Goal: Check status: Check status

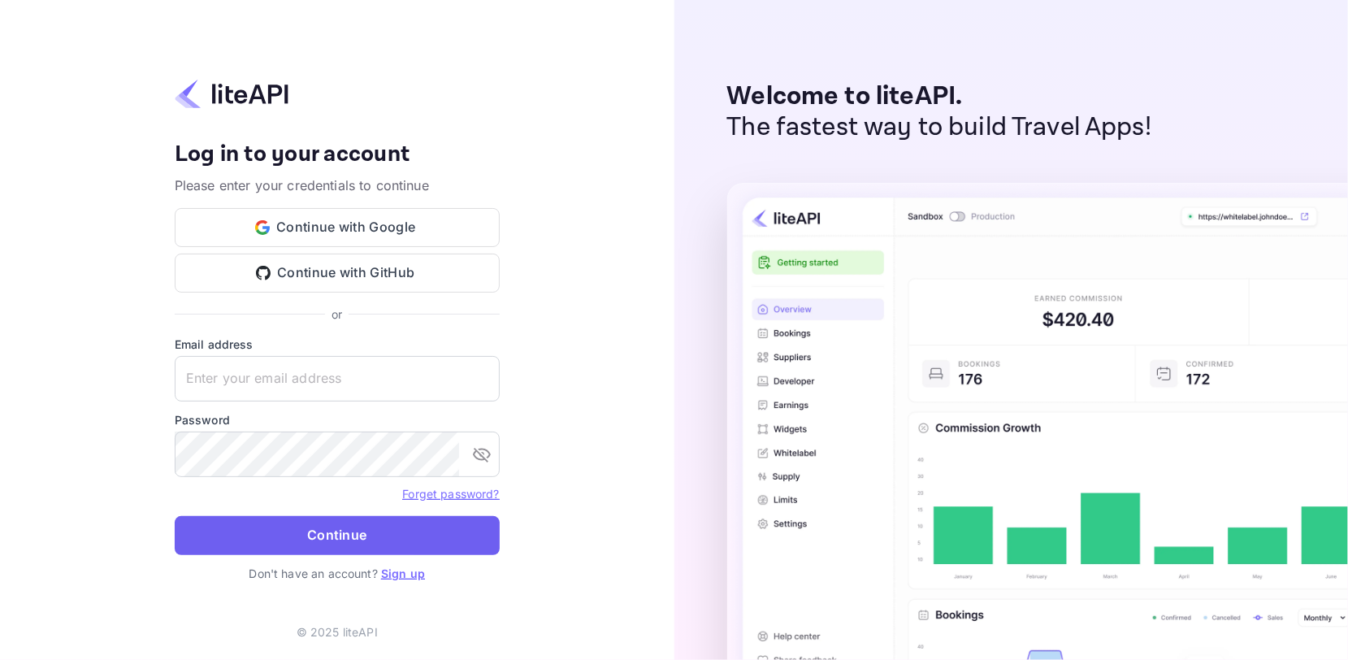
type input "[EMAIL_ADDRESS][DOMAIN_NAME]"
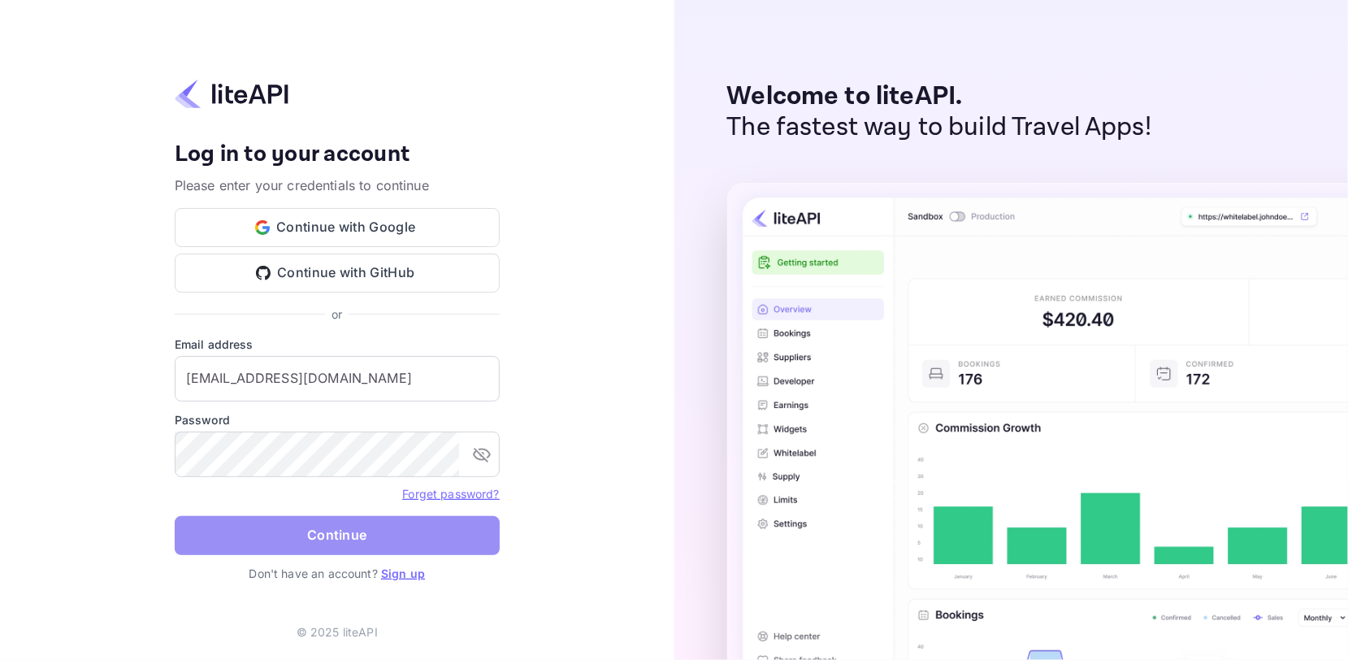
click at [372, 531] on button "Continue" at bounding box center [337, 535] width 325 height 39
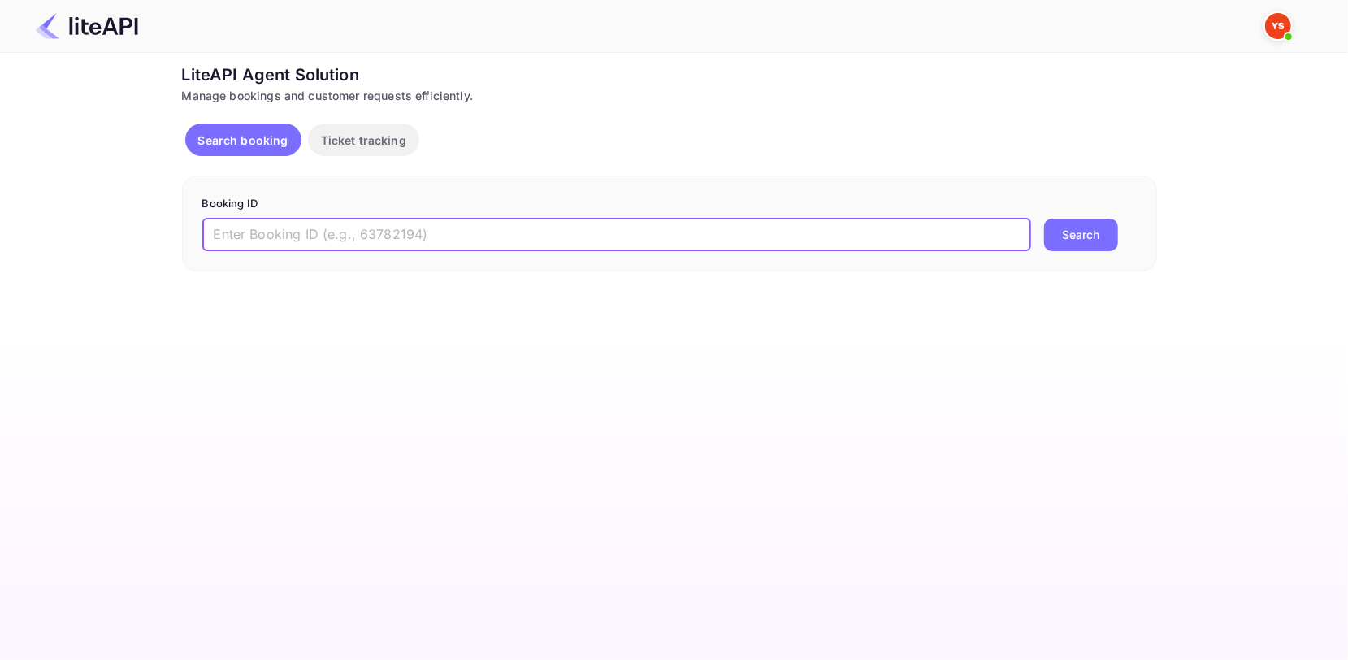
click at [320, 246] on input "text" at bounding box center [616, 235] width 829 height 33
paste input "8531824"
type input "8531824"
click at [1075, 231] on button "Search" at bounding box center [1081, 235] width 74 height 33
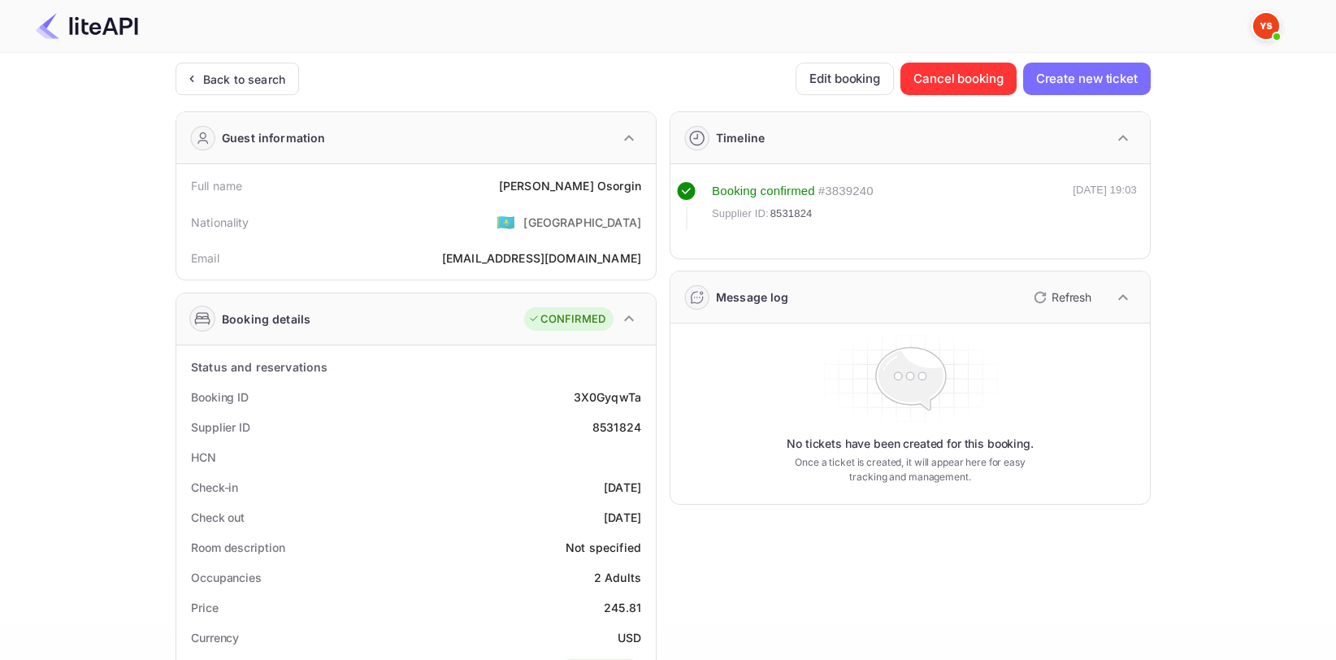
click at [580, 180] on div "Evgeniy Osorgin" at bounding box center [570, 185] width 142 height 17
copy div "Evgeniy Osorgin"
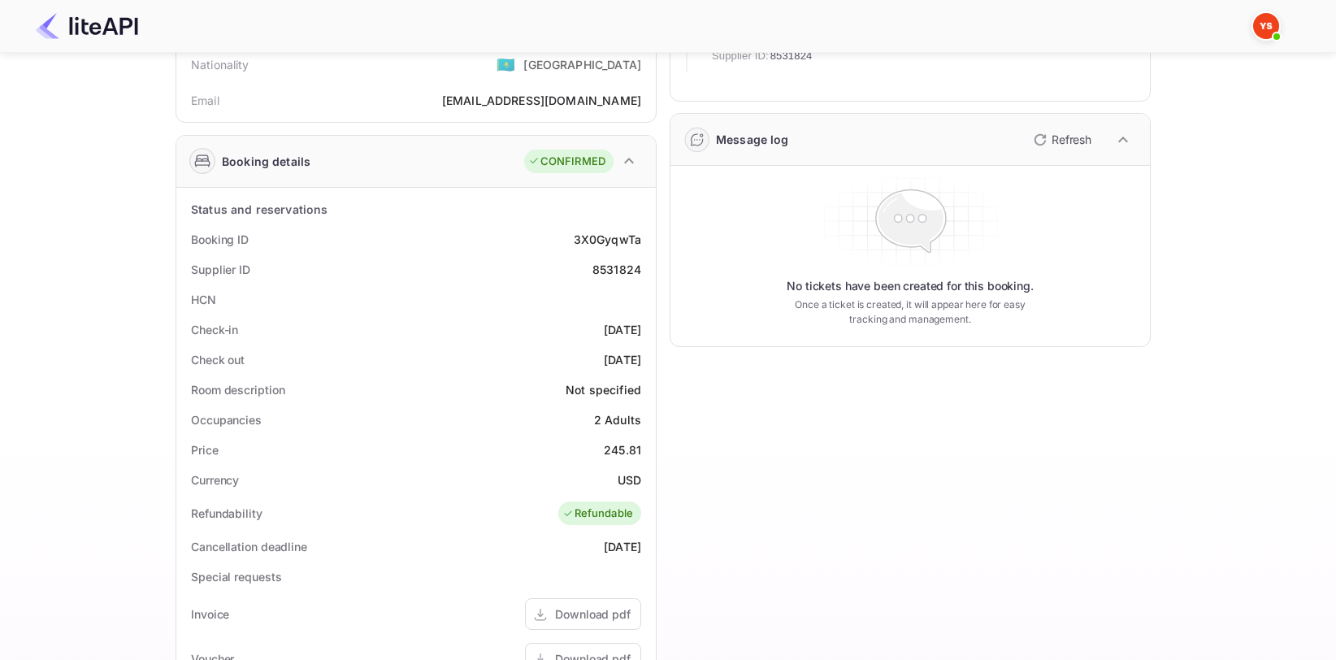
scroll to position [163, 0]
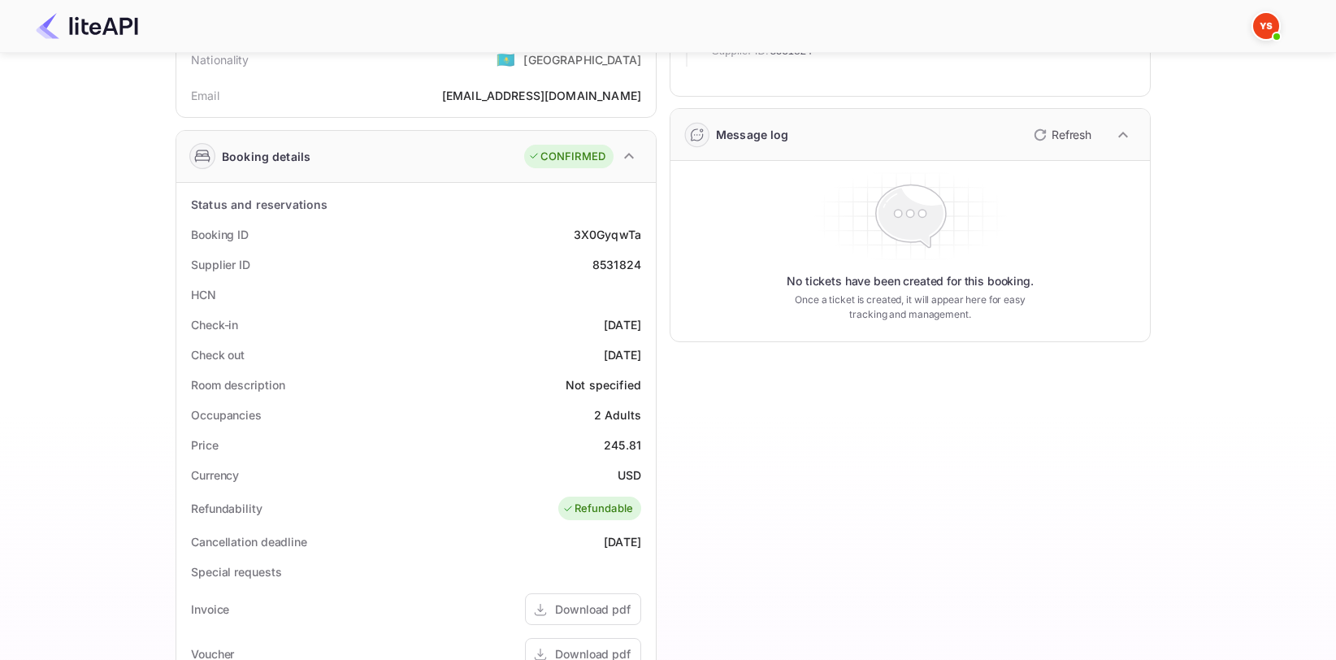
click at [603, 269] on div "8531824" at bounding box center [616, 264] width 49 height 17
copy div "8531824"
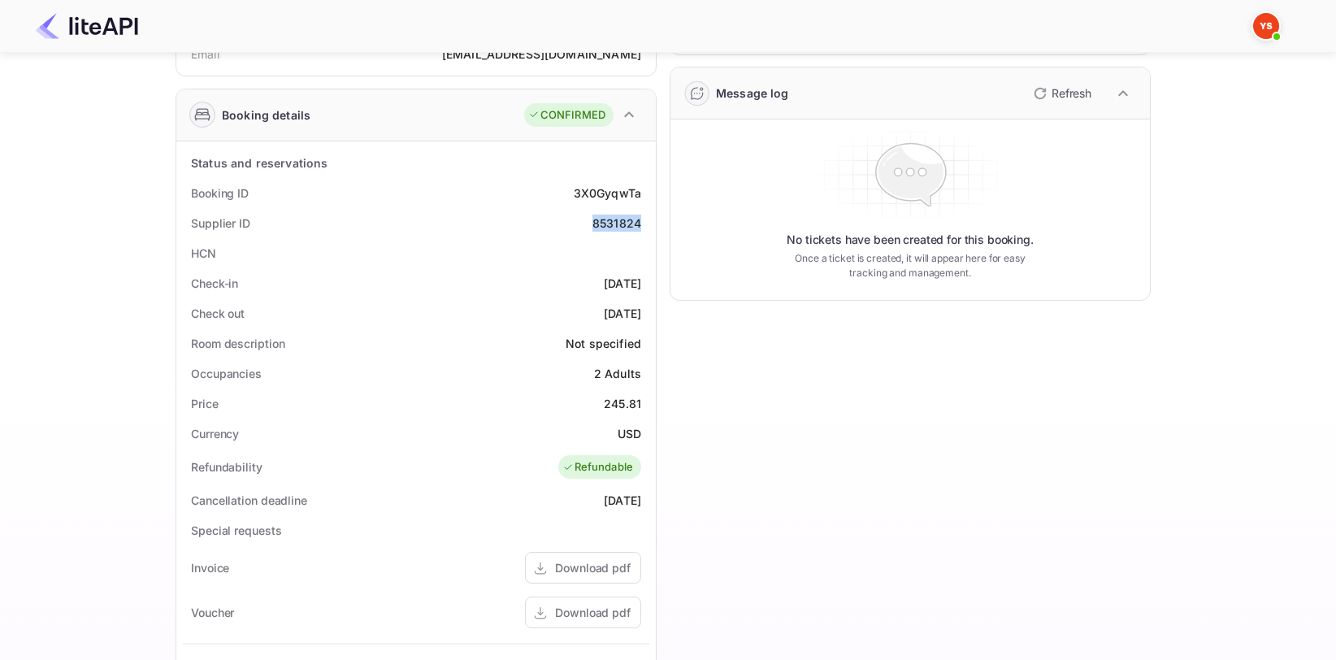
scroll to position [325, 0]
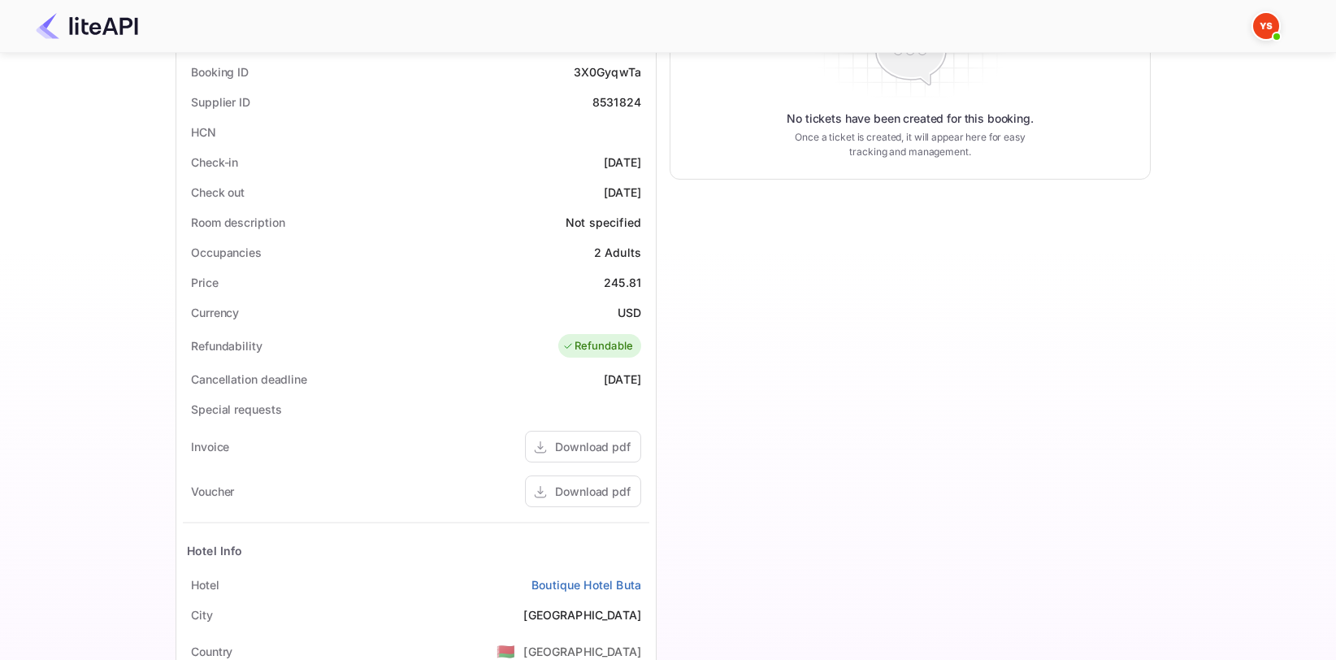
click at [640, 277] on div "245.81" at bounding box center [622, 282] width 37 height 17
click at [624, 286] on div "245.81" at bounding box center [622, 282] width 37 height 17
copy div "245.81"
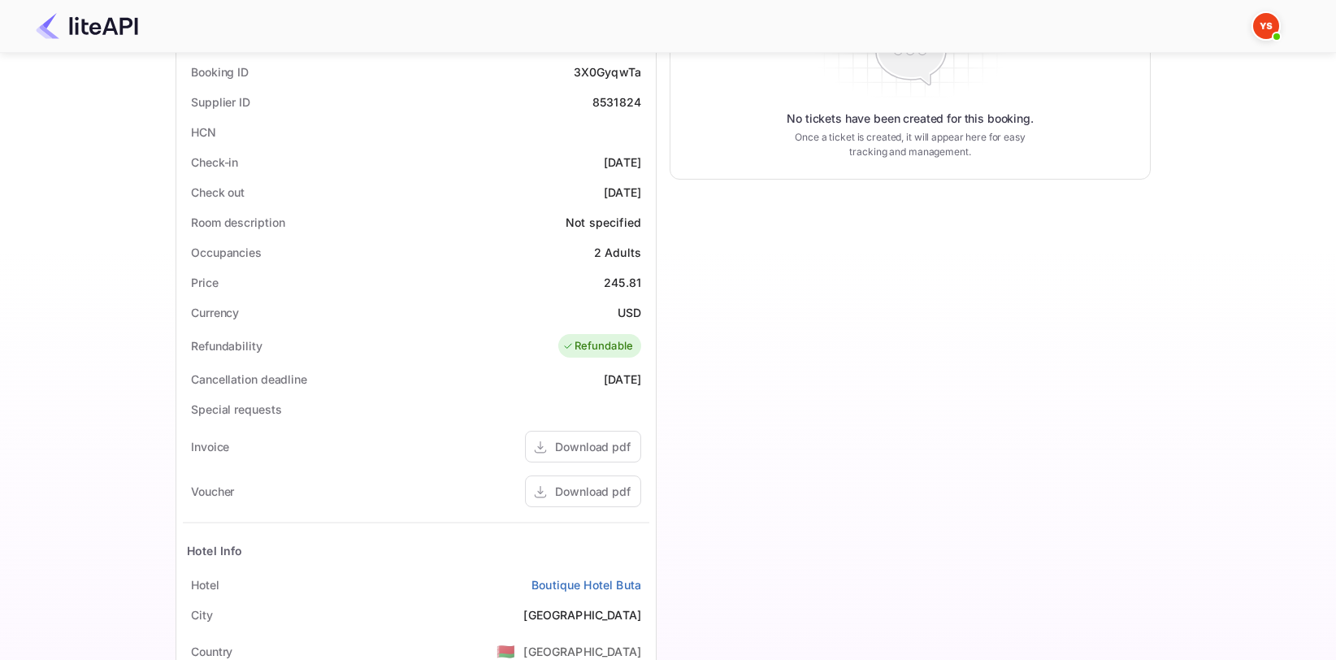
click at [628, 312] on div "USD" at bounding box center [630, 312] width 24 height 17
copy div "USD"
